Goal: Transaction & Acquisition: Purchase product/service

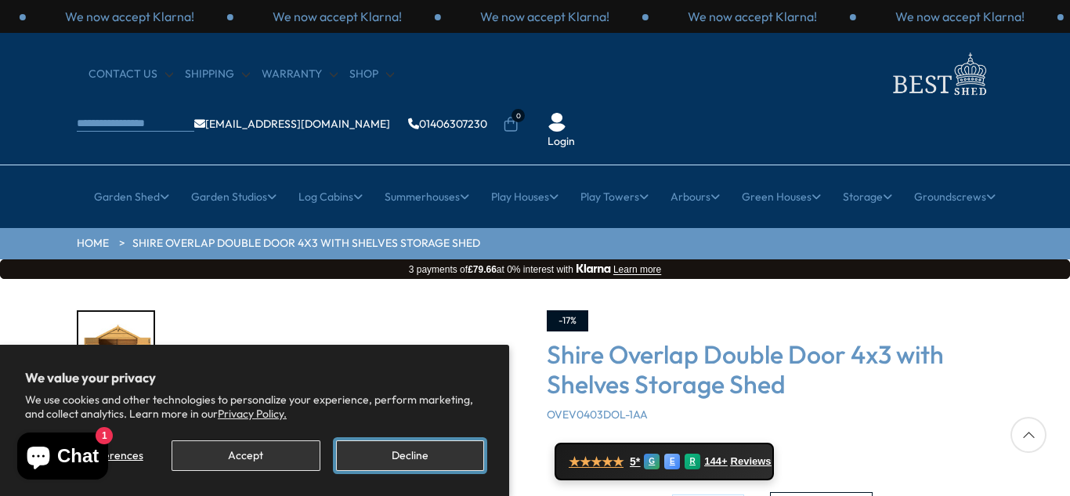
click at [407, 454] on button "Decline" at bounding box center [410, 455] width 148 height 31
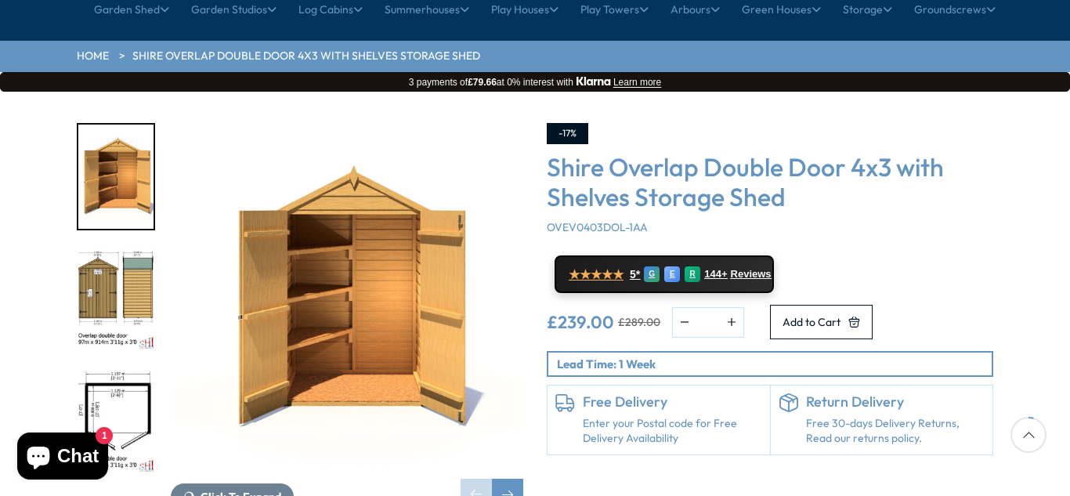
scroll to position [188, 0]
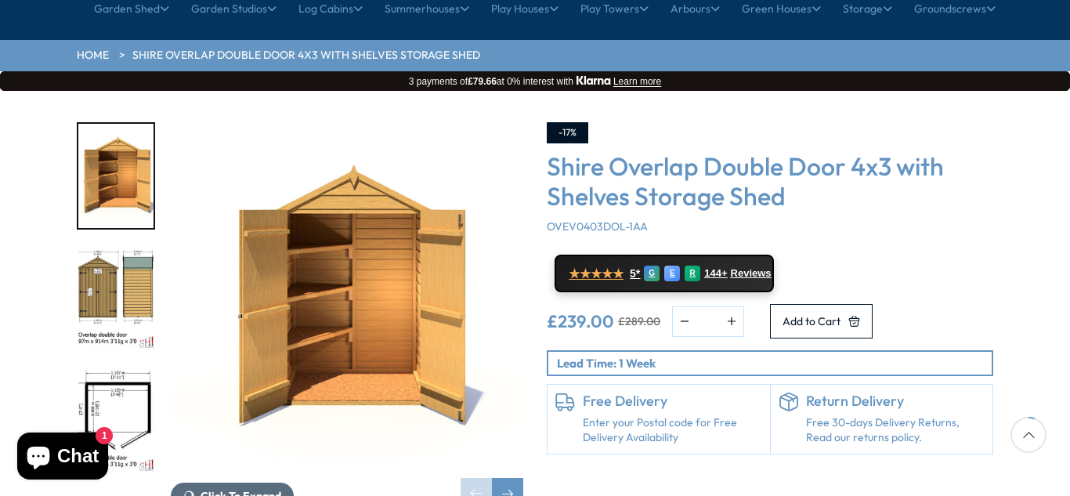
click at [237, 489] on span "Click To Expand" at bounding box center [241, 496] width 81 height 14
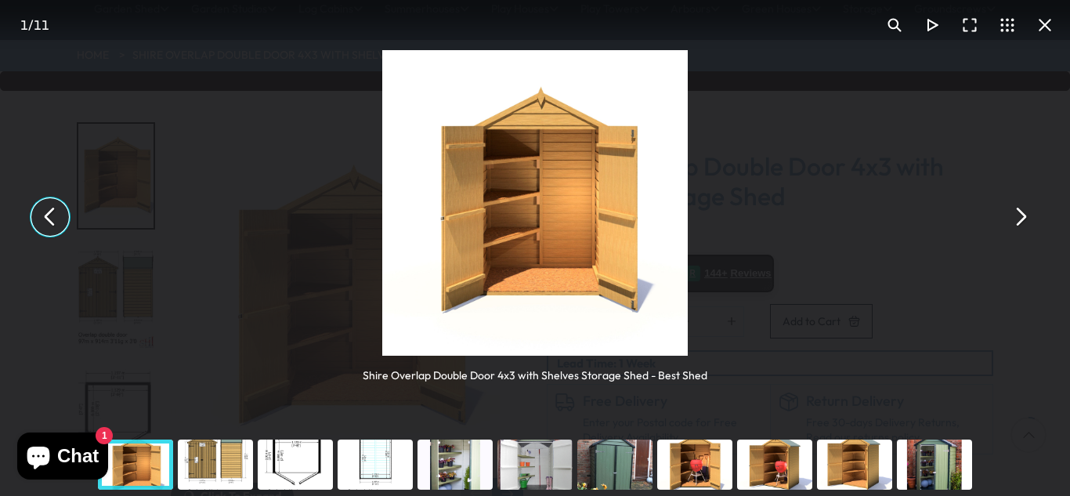
click at [48, 217] on button "You can close this modal content with the ESC key" at bounding box center [50, 217] width 38 height 38
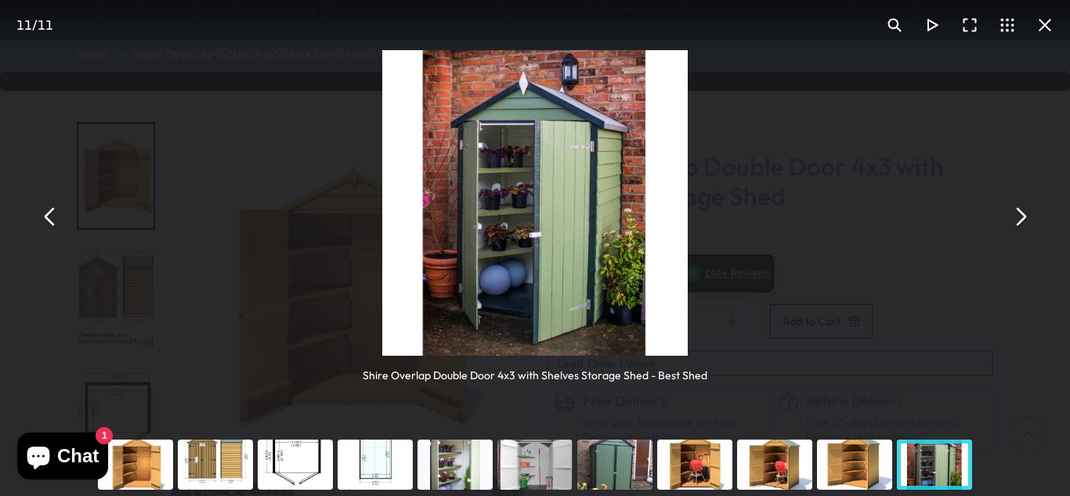
click at [1025, 215] on button "You can close this modal content with the ESC key" at bounding box center [1020, 217] width 38 height 38
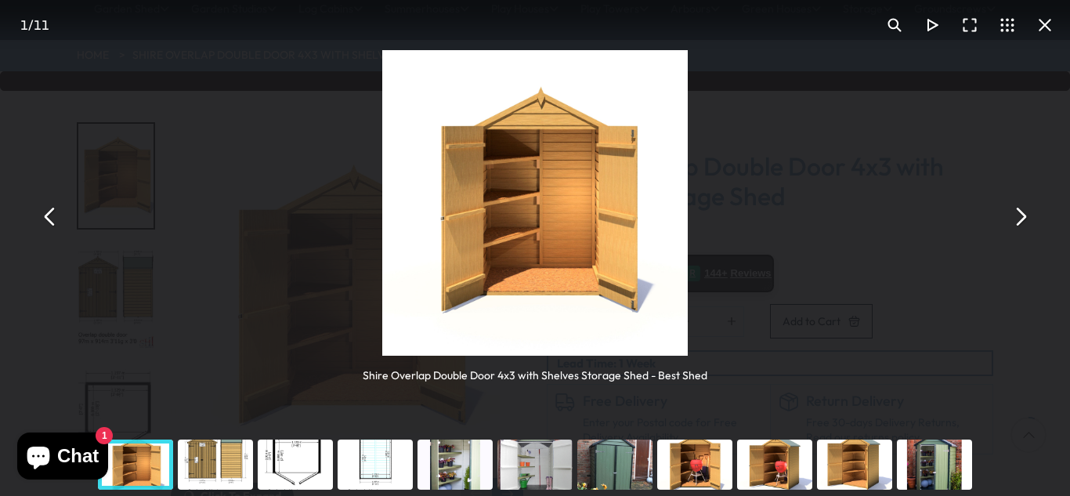
click at [1025, 215] on button "You can close this modal content with the ESC key" at bounding box center [1020, 217] width 38 height 38
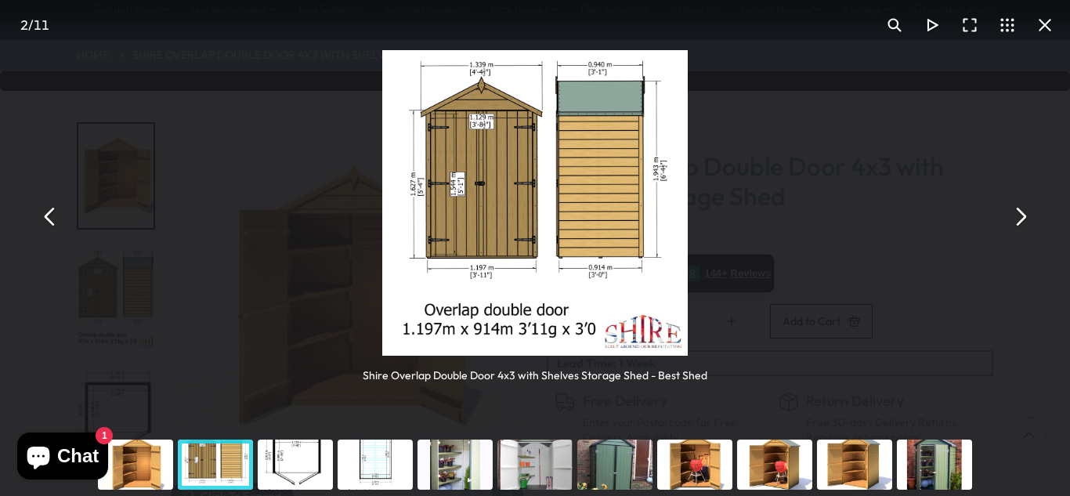
click at [1025, 215] on button "You can close this modal content with the ESC key" at bounding box center [1020, 217] width 38 height 38
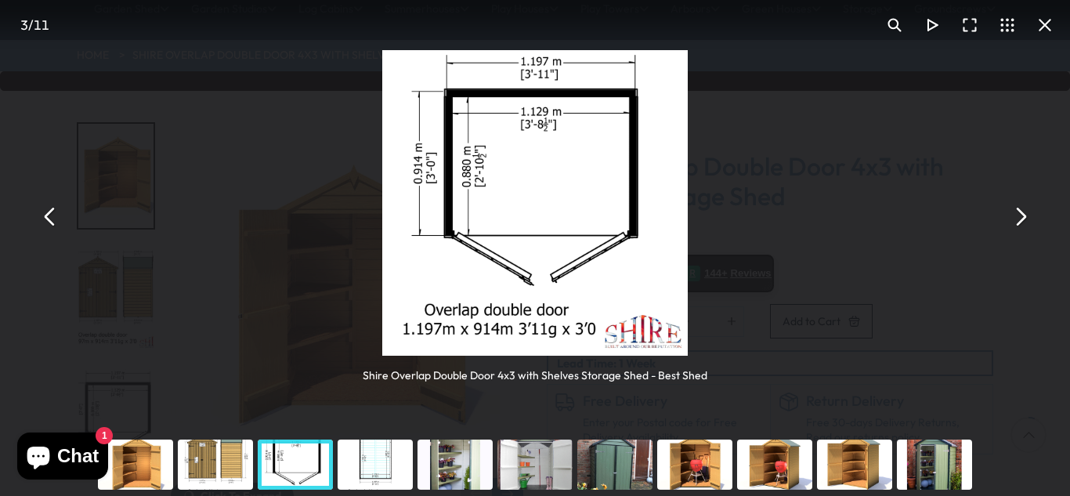
click at [1025, 215] on button "You can close this modal content with the ESC key" at bounding box center [1020, 217] width 38 height 38
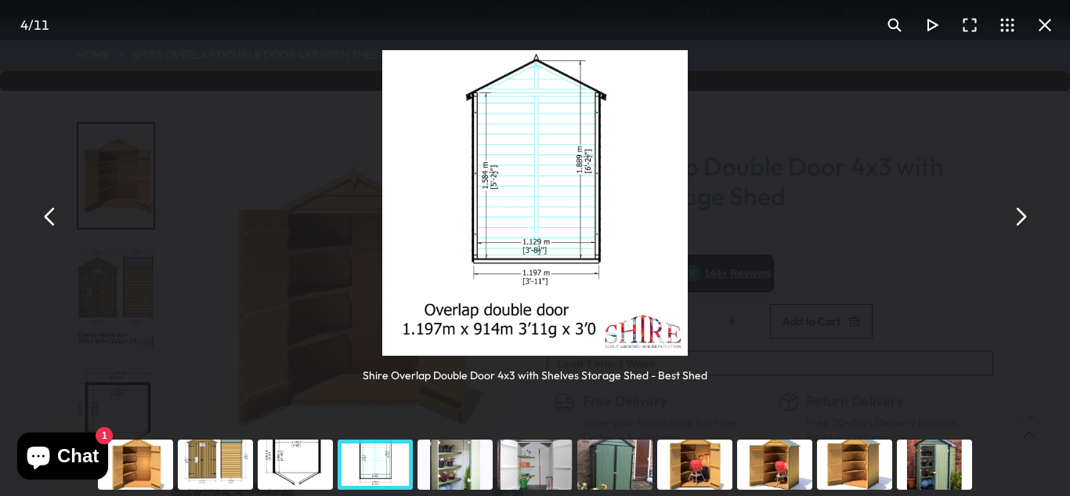
click at [1025, 215] on button "You can close this modal content with the ESC key" at bounding box center [1020, 217] width 38 height 38
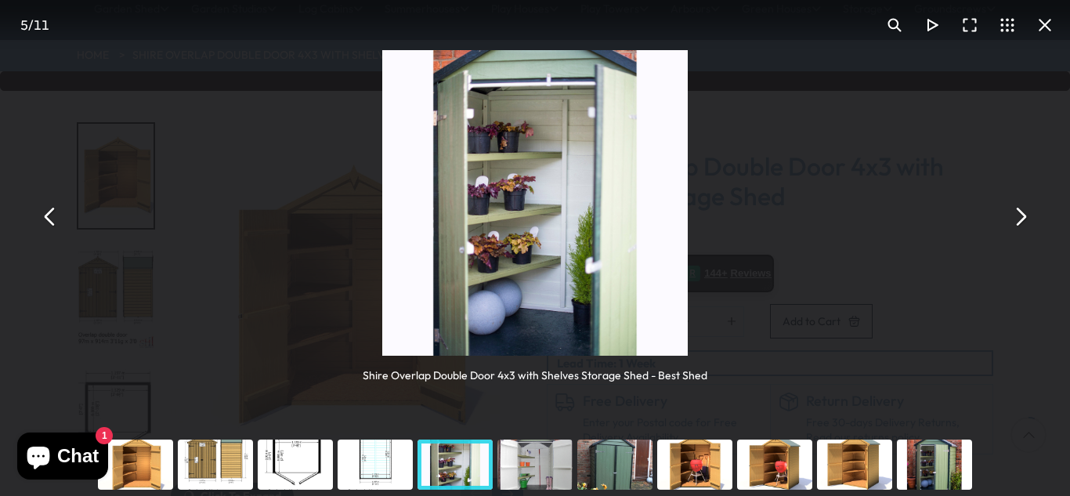
click at [1025, 215] on button "You can close this modal content with the ESC key" at bounding box center [1020, 217] width 38 height 38
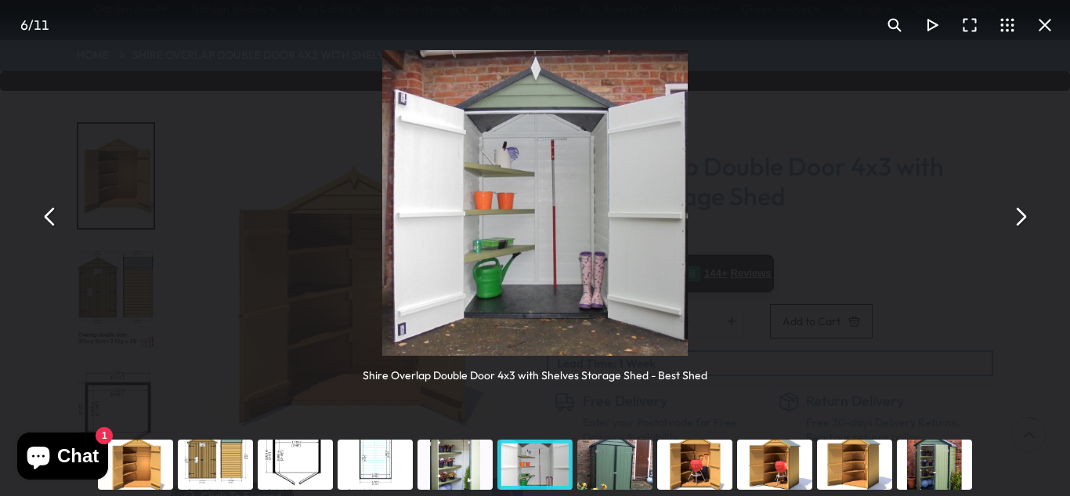
click at [1025, 215] on button "You can close this modal content with the ESC key" at bounding box center [1020, 217] width 38 height 38
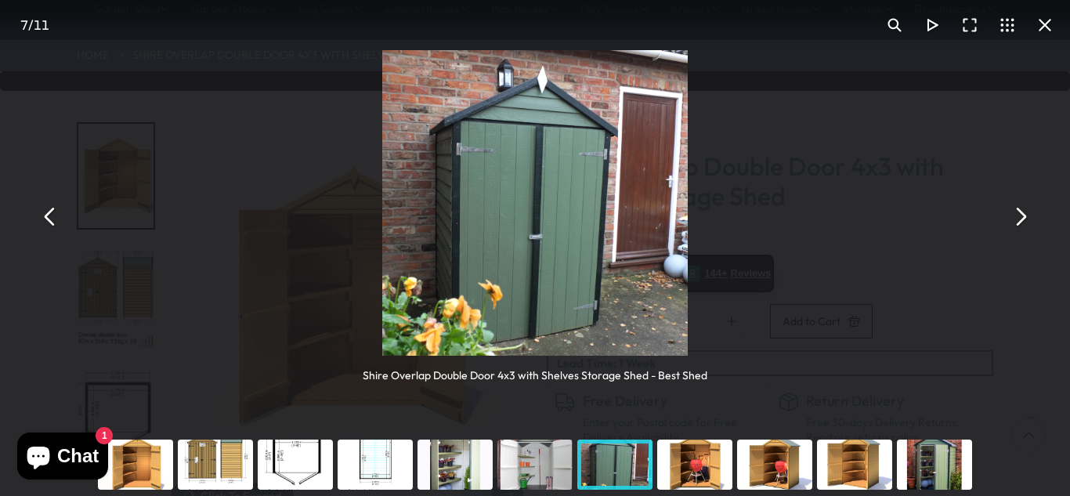
click at [1025, 215] on button "You can close this modal content with the ESC key" at bounding box center [1020, 217] width 38 height 38
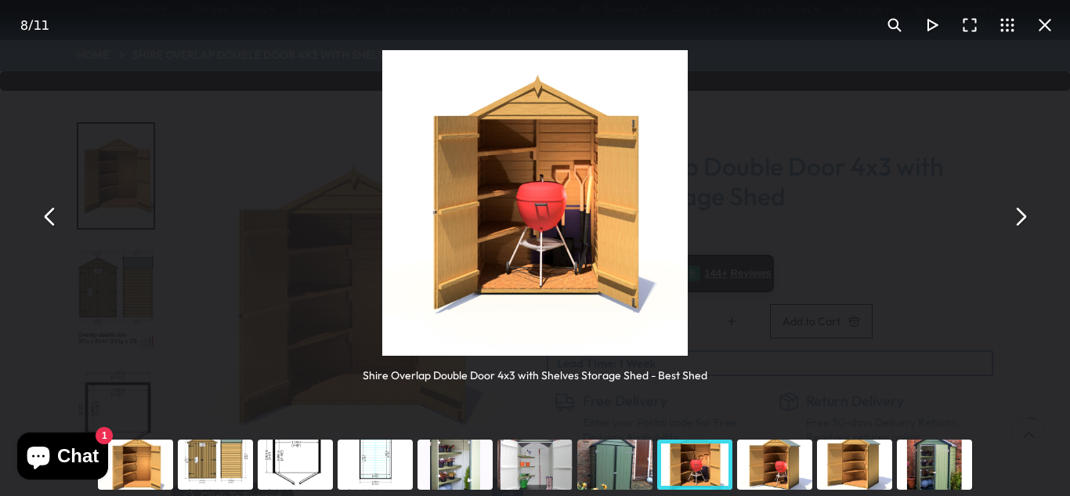
click at [1025, 215] on button "You can close this modal content with the ESC key" at bounding box center [1020, 217] width 38 height 38
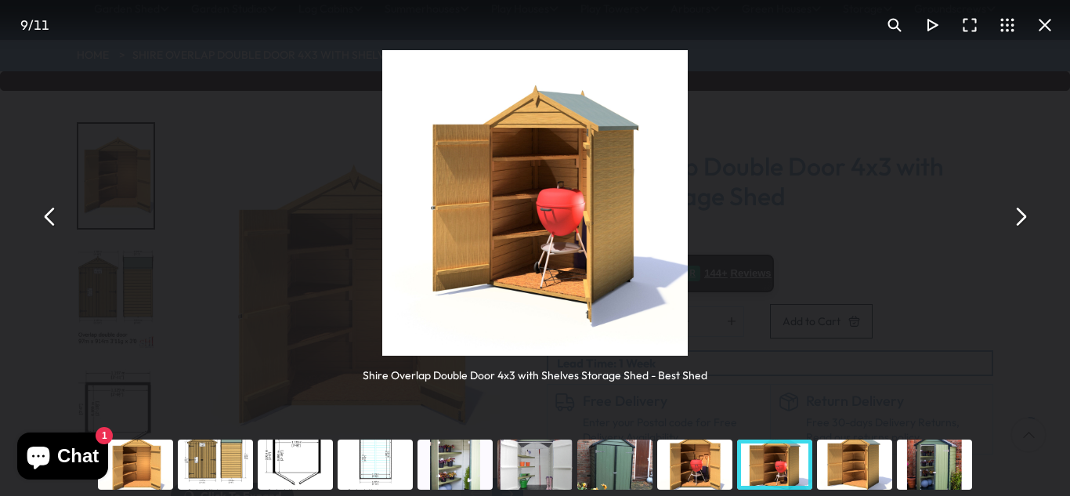
click at [1025, 215] on button "You can close this modal content with the ESC key" at bounding box center [1020, 217] width 38 height 38
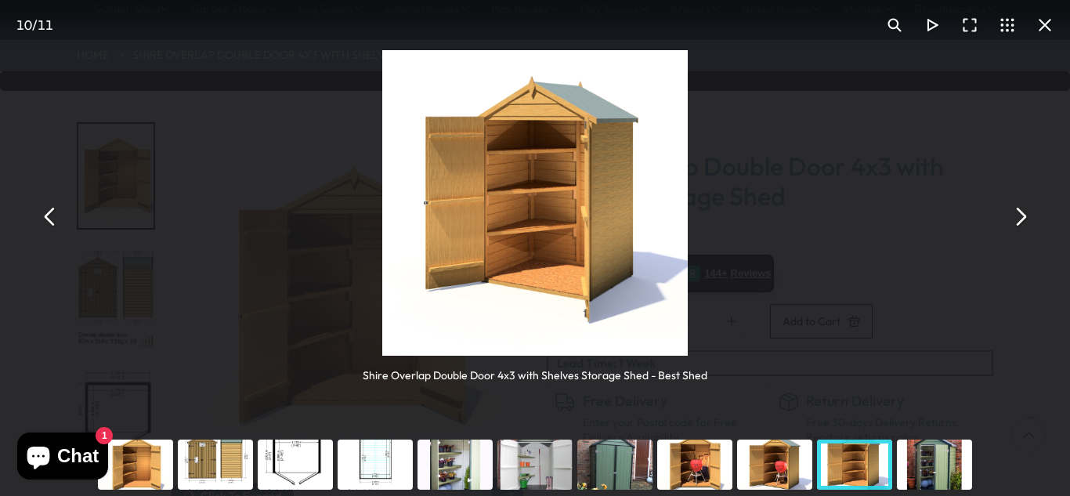
click at [1025, 215] on button "You can close this modal content with the ESC key" at bounding box center [1020, 217] width 38 height 38
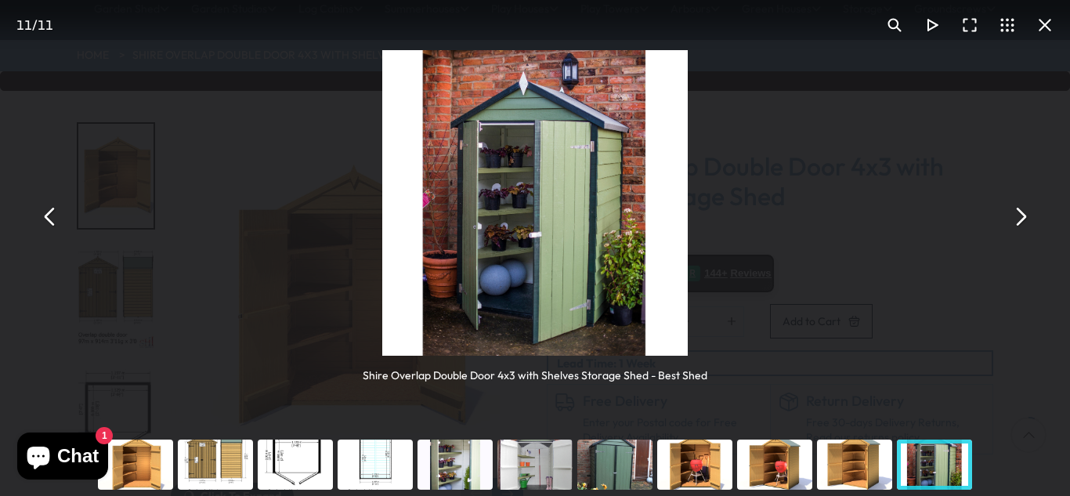
click at [1025, 215] on button "You can close this modal content with the ESC key" at bounding box center [1020, 217] width 38 height 38
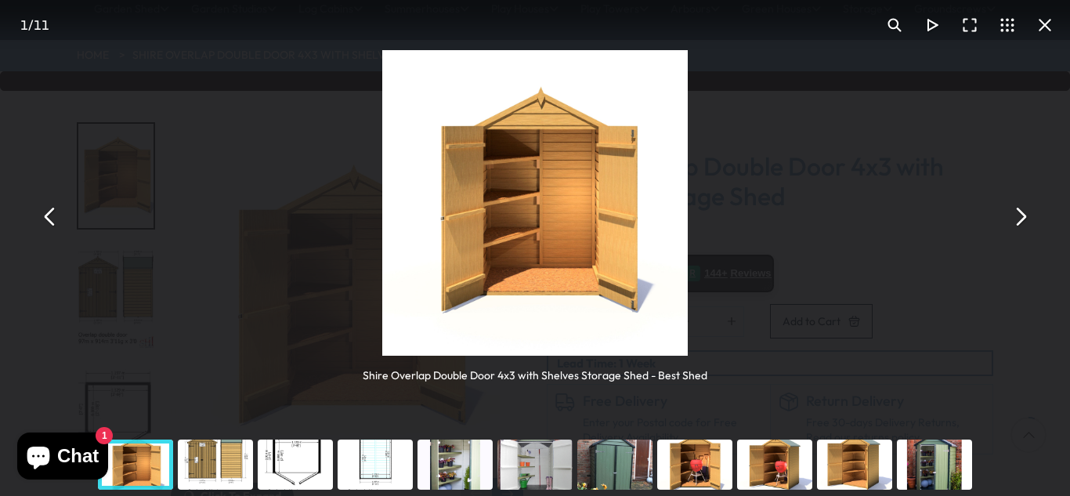
click at [1025, 215] on button "You can close this modal content with the ESC key" at bounding box center [1020, 217] width 38 height 38
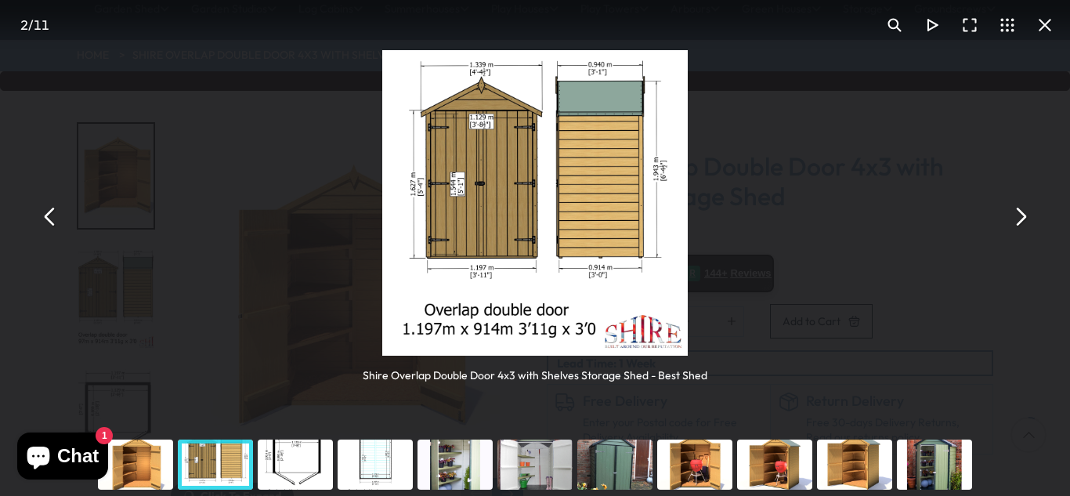
click at [1025, 215] on button "You can close this modal content with the ESC key" at bounding box center [1020, 217] width 38 height 38
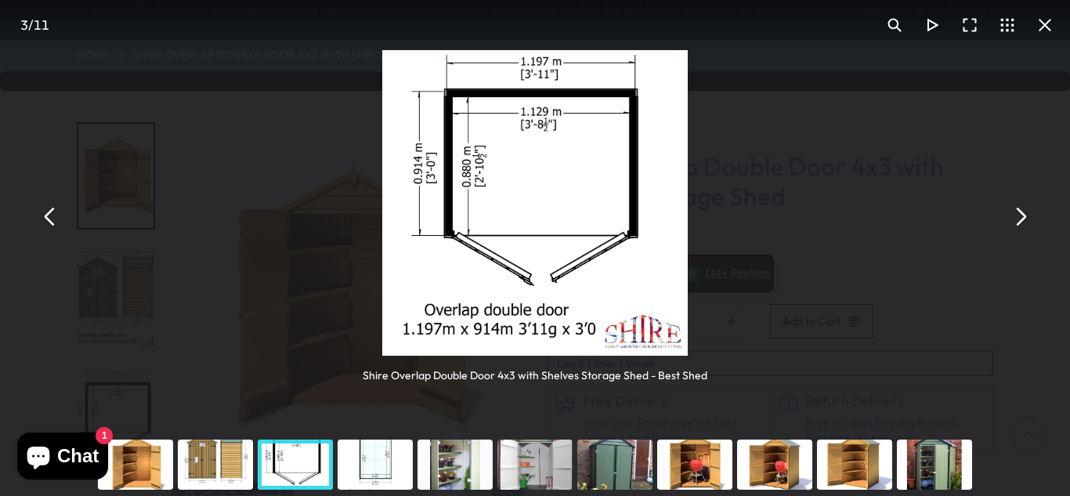
click at [1046, 31] on button "You can close this modal content with the ESC key" at bounding box center [1045, 25] width 38 height 38
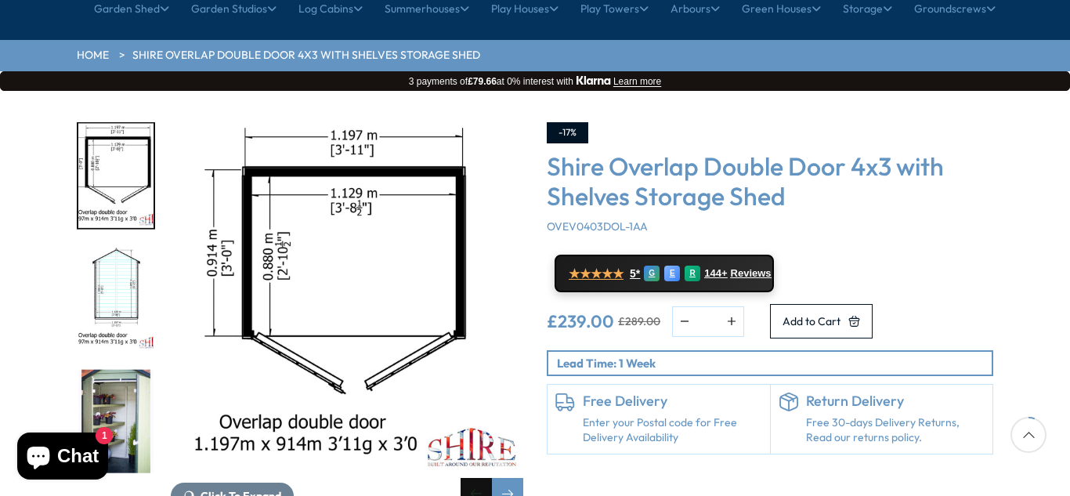
click at [473, 478] on div "Previous slide" at bounding box center [476, 493] width 31 height 31
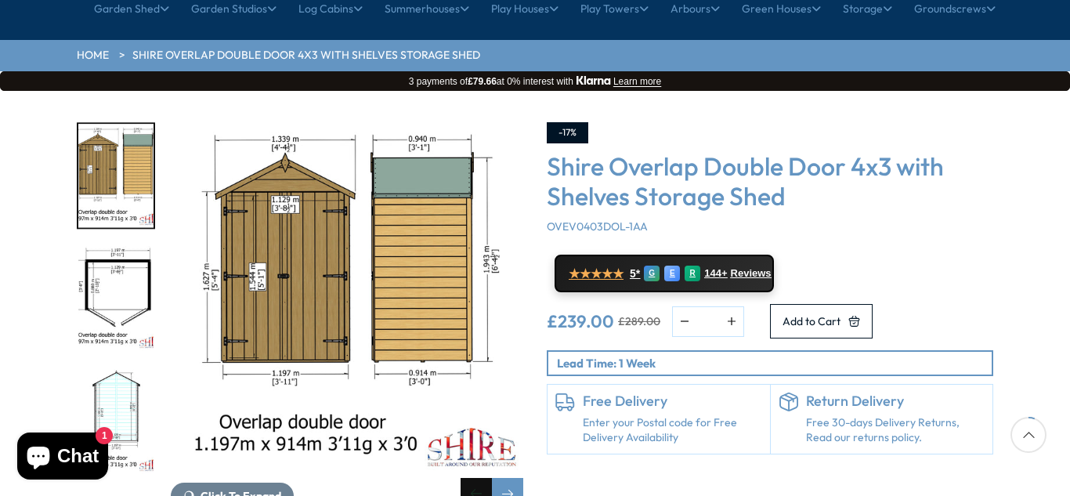
click at [473, 478] on div "Previous slide" at bounding box center [476, 493] width 31 height 31
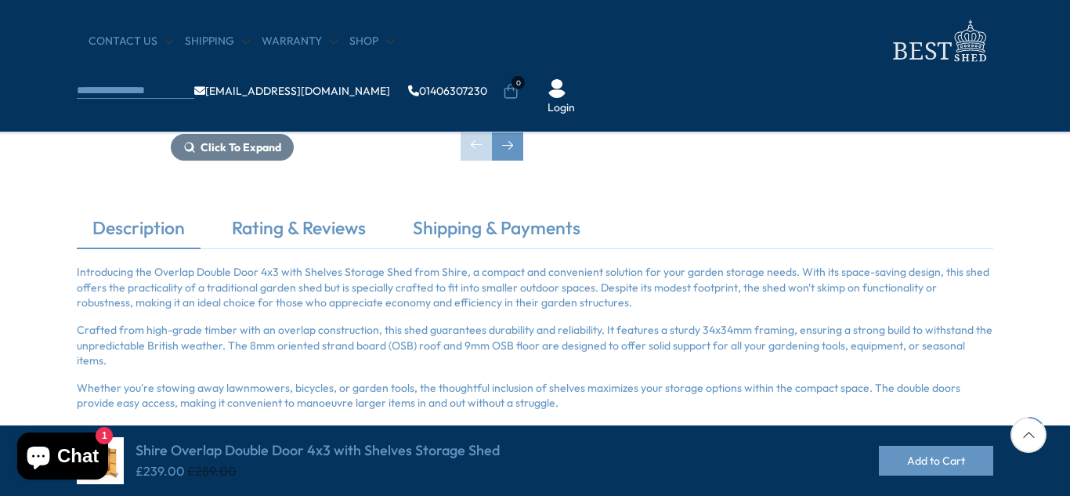
scroll to position [439, 0]
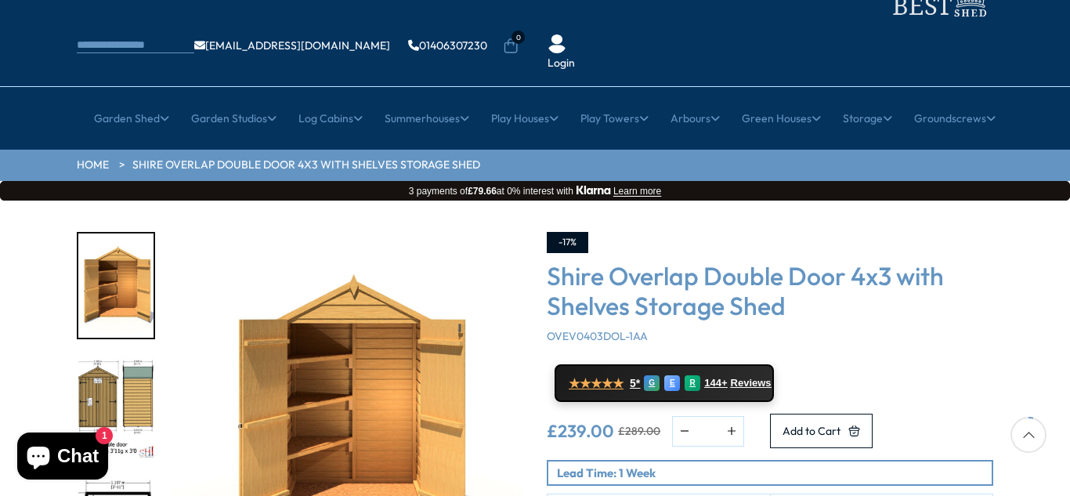
scroll to position [188, 0]
